Goal: Information Seeking & Learning: Learn about a topic

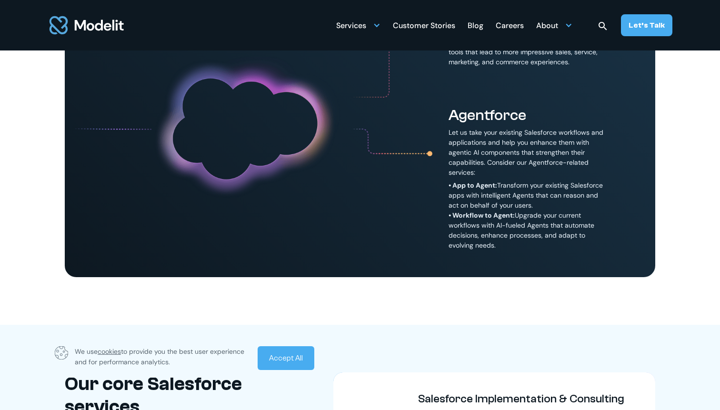
scroll to position [628, 0]
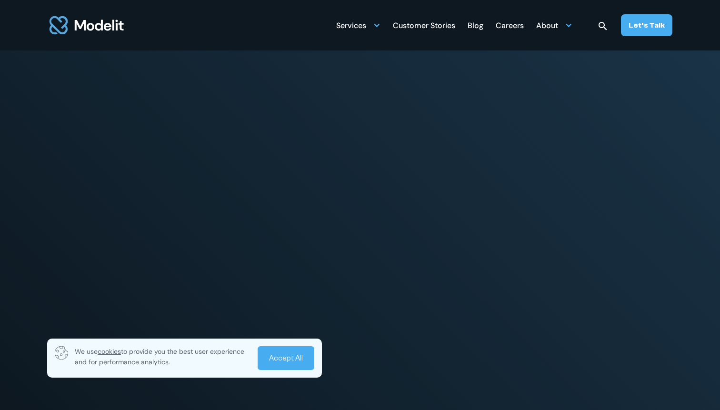
scroll to position [627, 0]
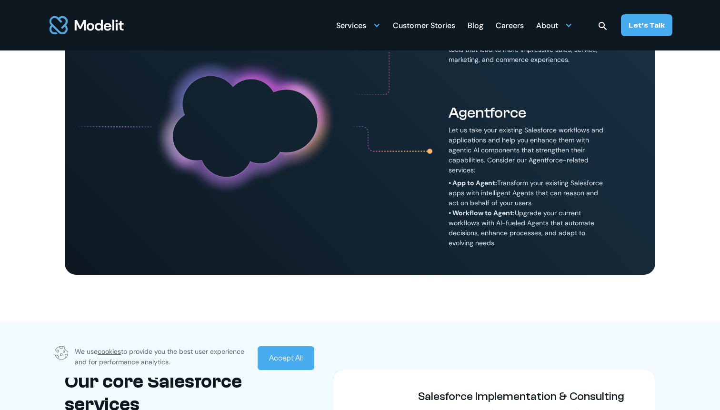
scroll to position [641, 0]
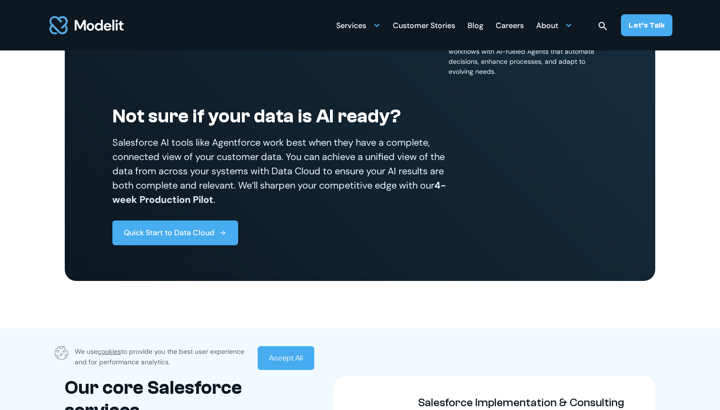
scroll to position [826, 0]
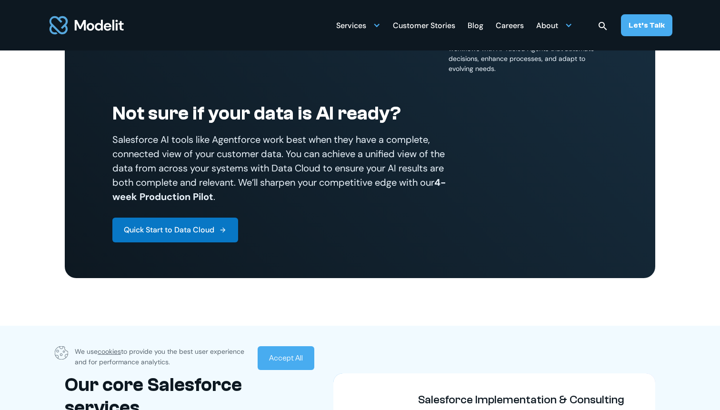
click at [207, 234] on div "Quick Start to Data Cloud" at bounding box center [169, 229] width 90 height 11
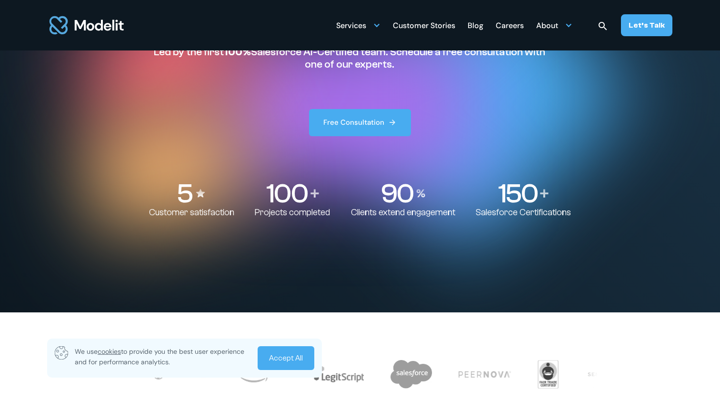
scroll to position [0, 0]
